Goal: Information Seeking & Learning: Learn about a topic

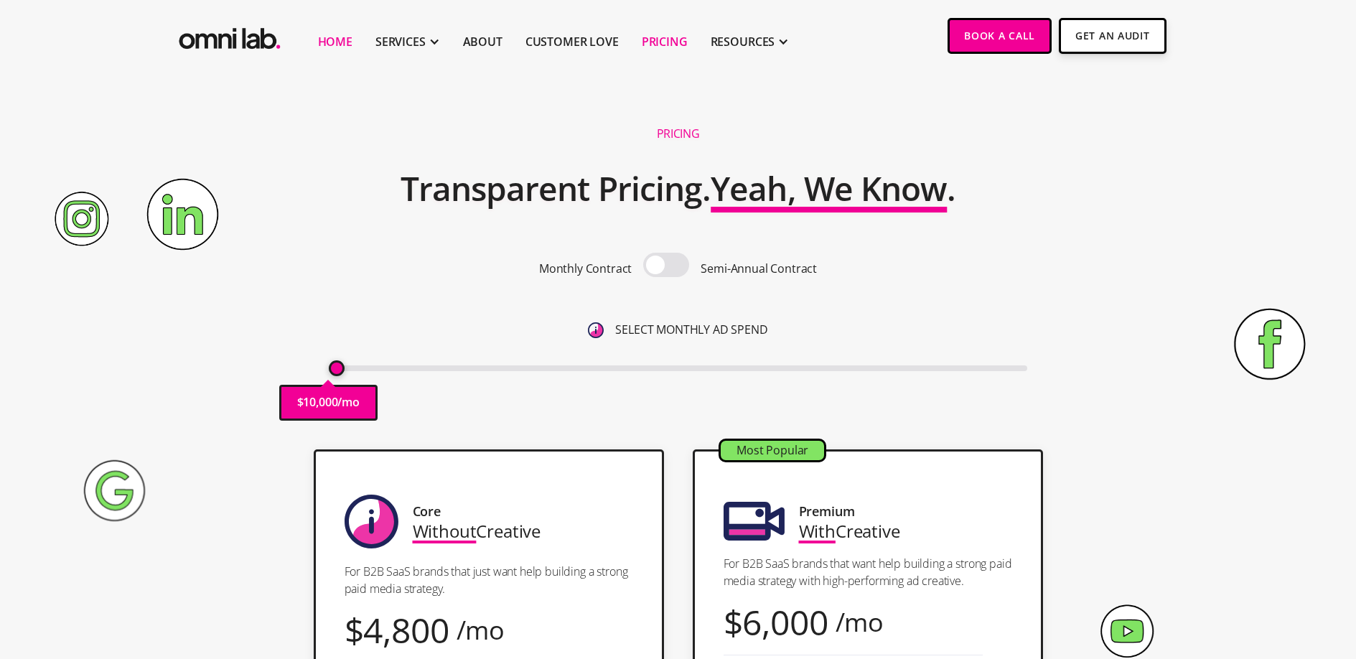
click at [332, 43] on link "Home" at bounding box center [335, 41] width 34 height 17
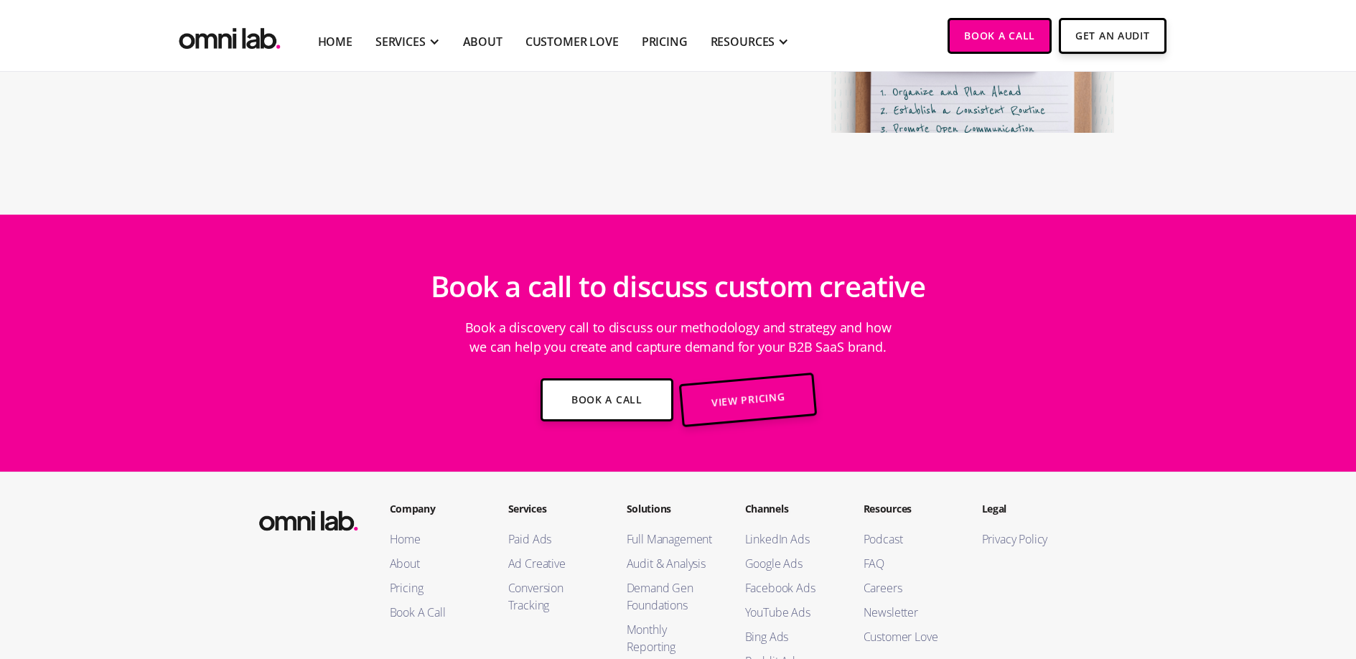
scroll to position [5571, 0]
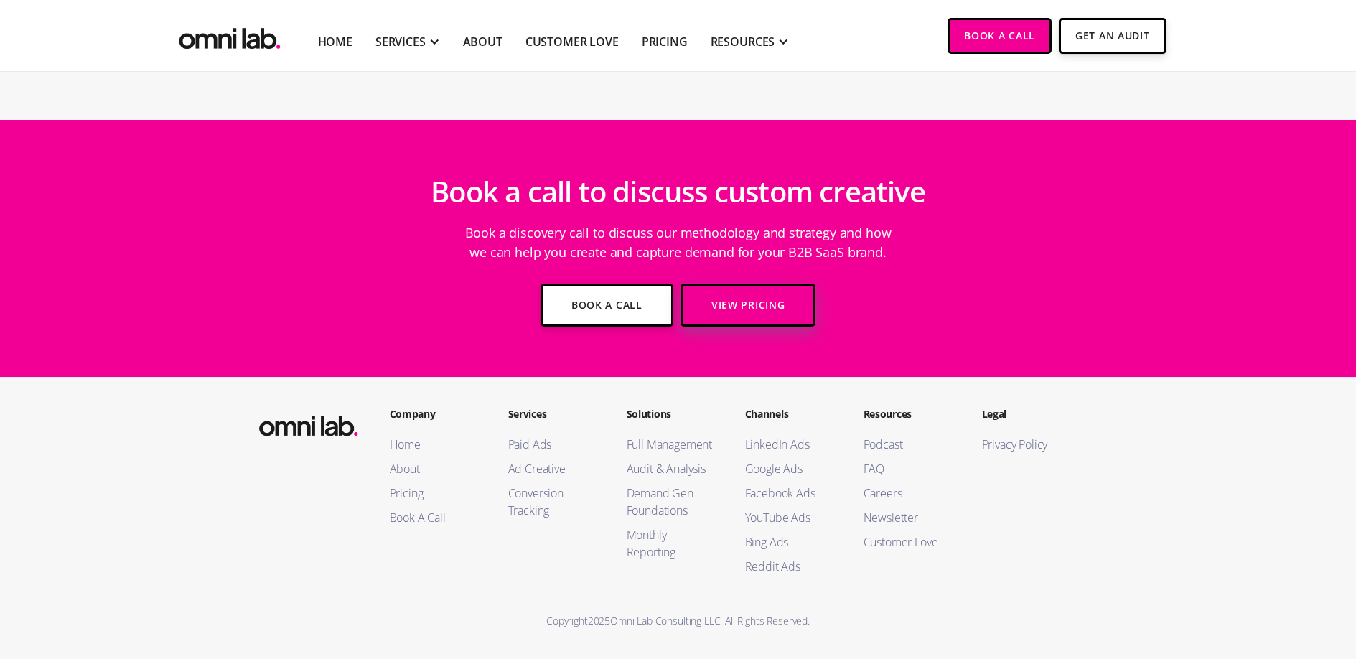
click at [729, 307] on link "View Pricing" at bounding box center [748, 305] width 135 height 43
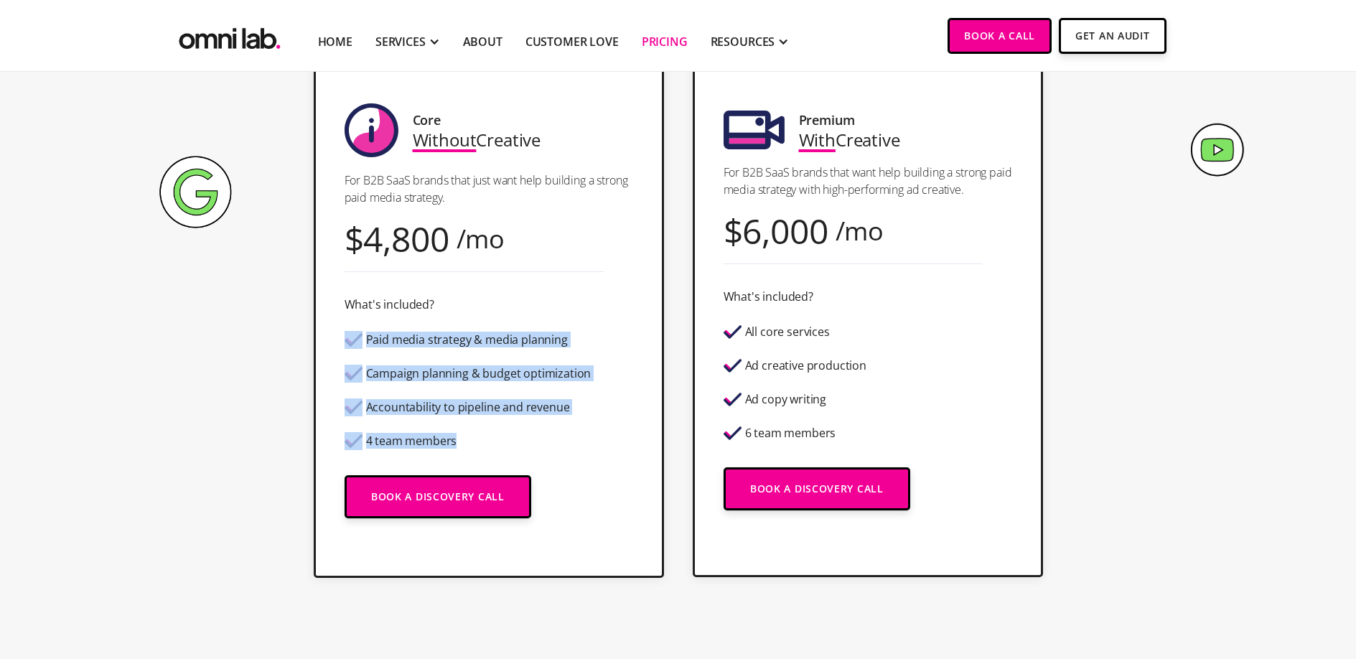
drag, startPoint x: 357, startPoint y: 340, endPoint x: 589, endPoint y: 454, distance: 258.5
click at [589, 454] on div "Core Without Creative For B2B SaaS brands that just want help building a strong…" at bounding box center [489, 318] width 350 height 520
